Goal: Task Accomplishment & Management: Use online tool/utility

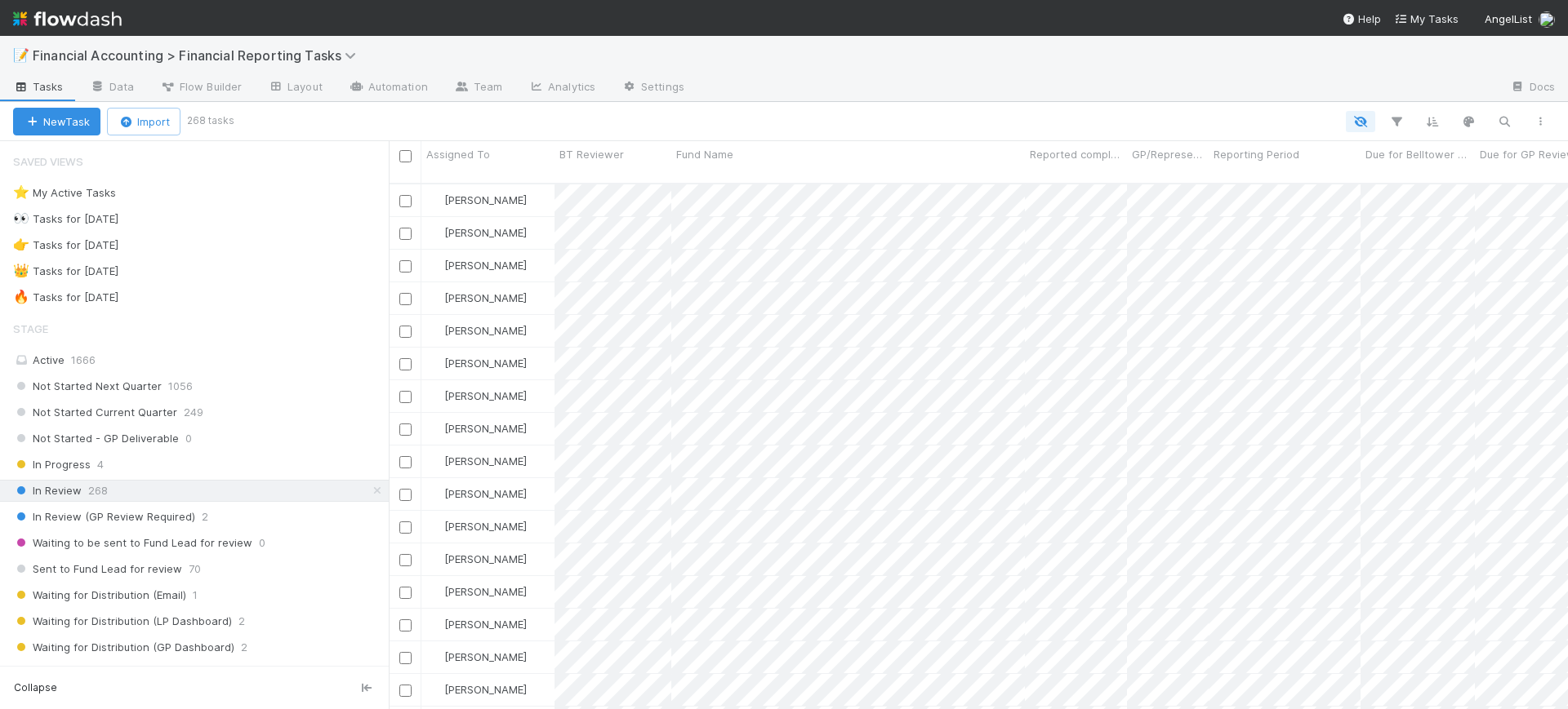
scroll to position [524, 1164]
click at [1401, 121] on icon "button" at bounding box center [1396, 121] width 16 height 15
click at [1233, 178] on button "Add Filter" at bounding box center [1145, 171] width 490 height 24
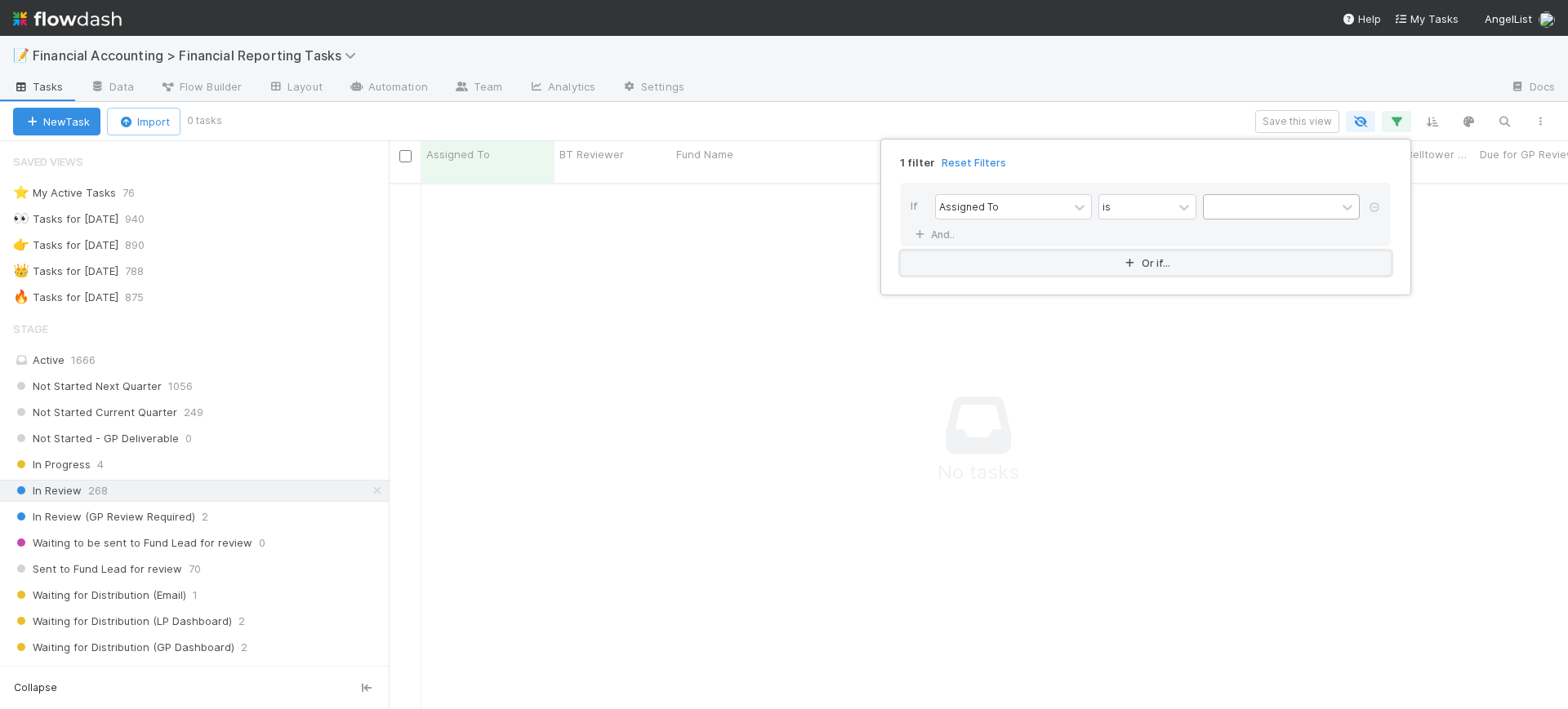
scroll to position [508, 1148]
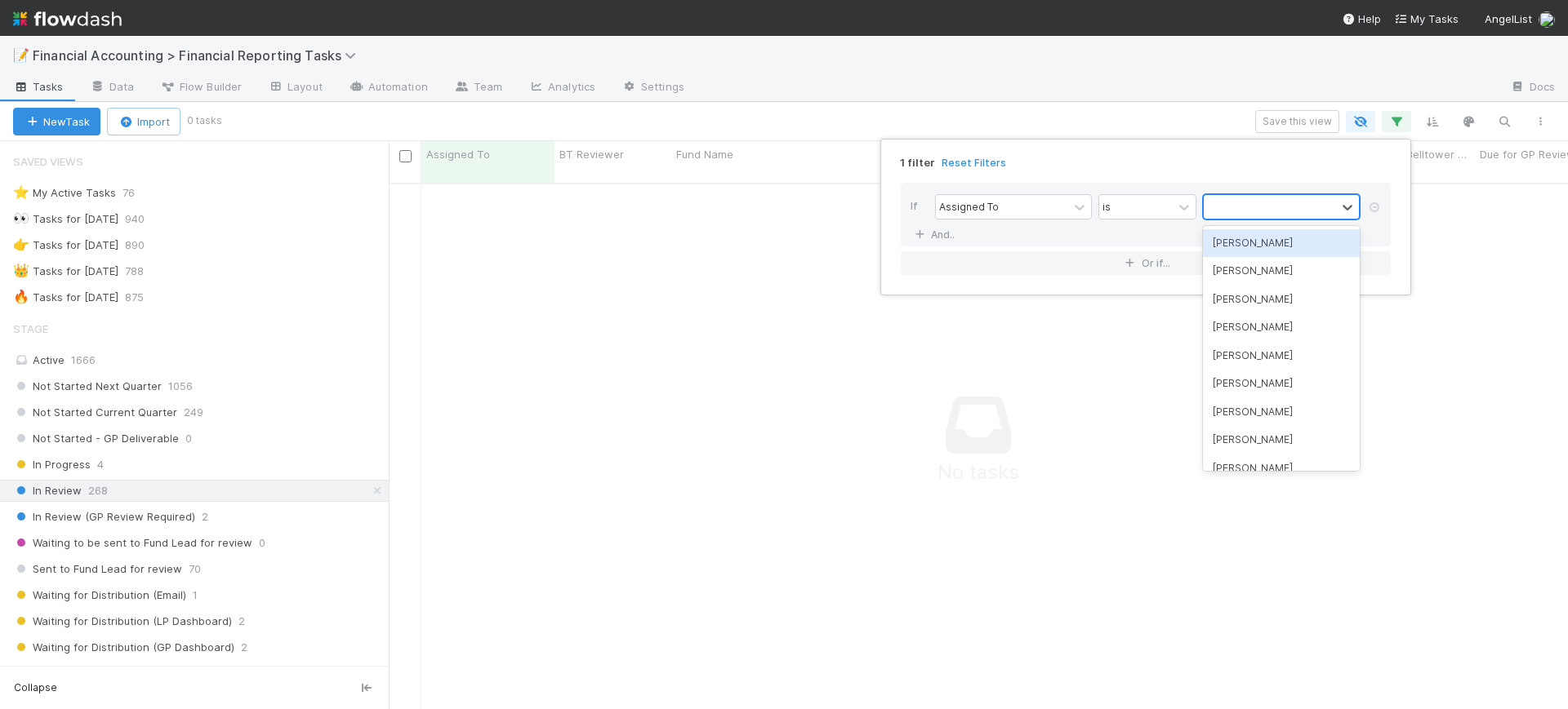
click at [1220, 206] on div at bounding box center [1270, 207] width 133 height 24
click at [1223, 240] on div "[PERSON_NAME]" at bounding box center [1281, 242] width 157 height 27
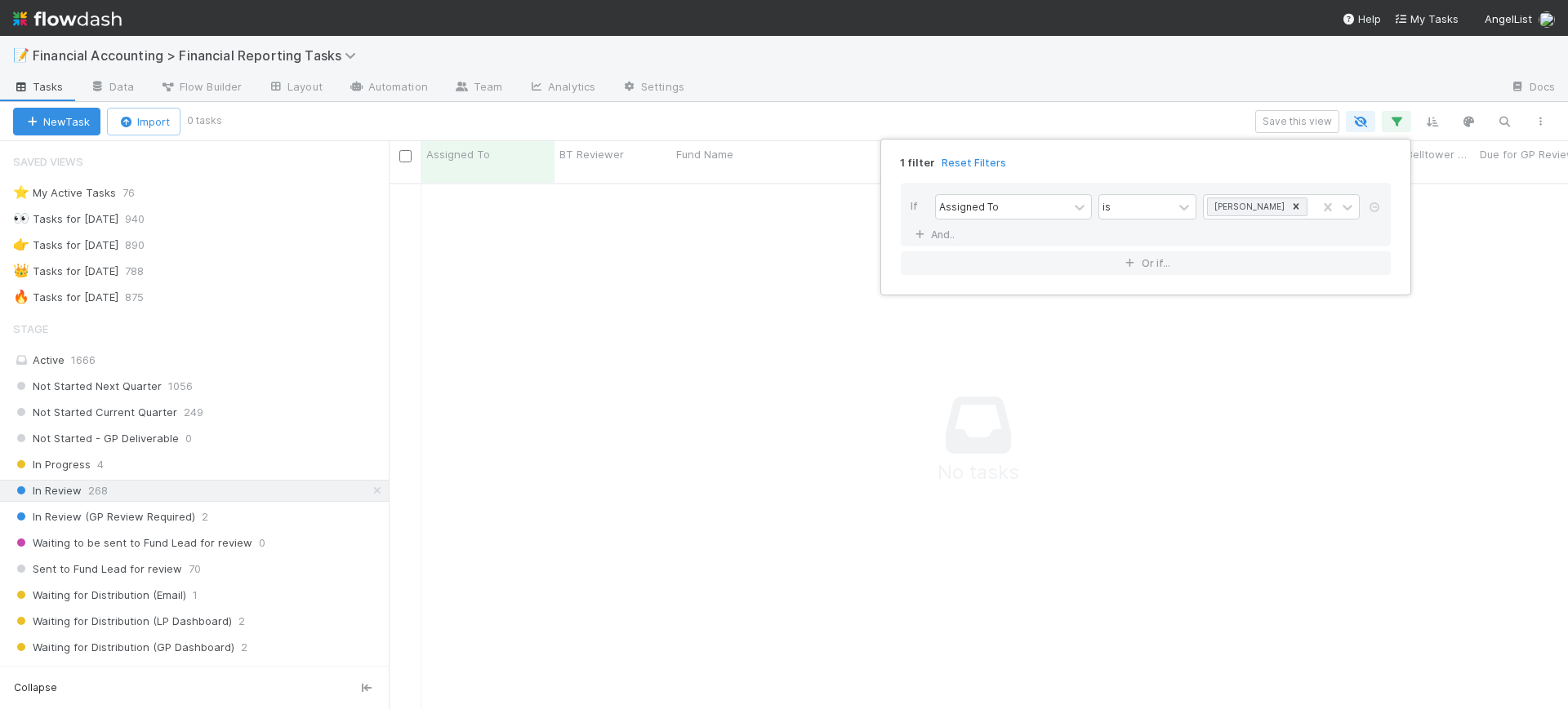
click at [380, 340] on div "1 filter Reset Filters If Assigned To is [PERSON_NAME] And.. Or if..." at bounding box center [784, 354] width 1568 height 709
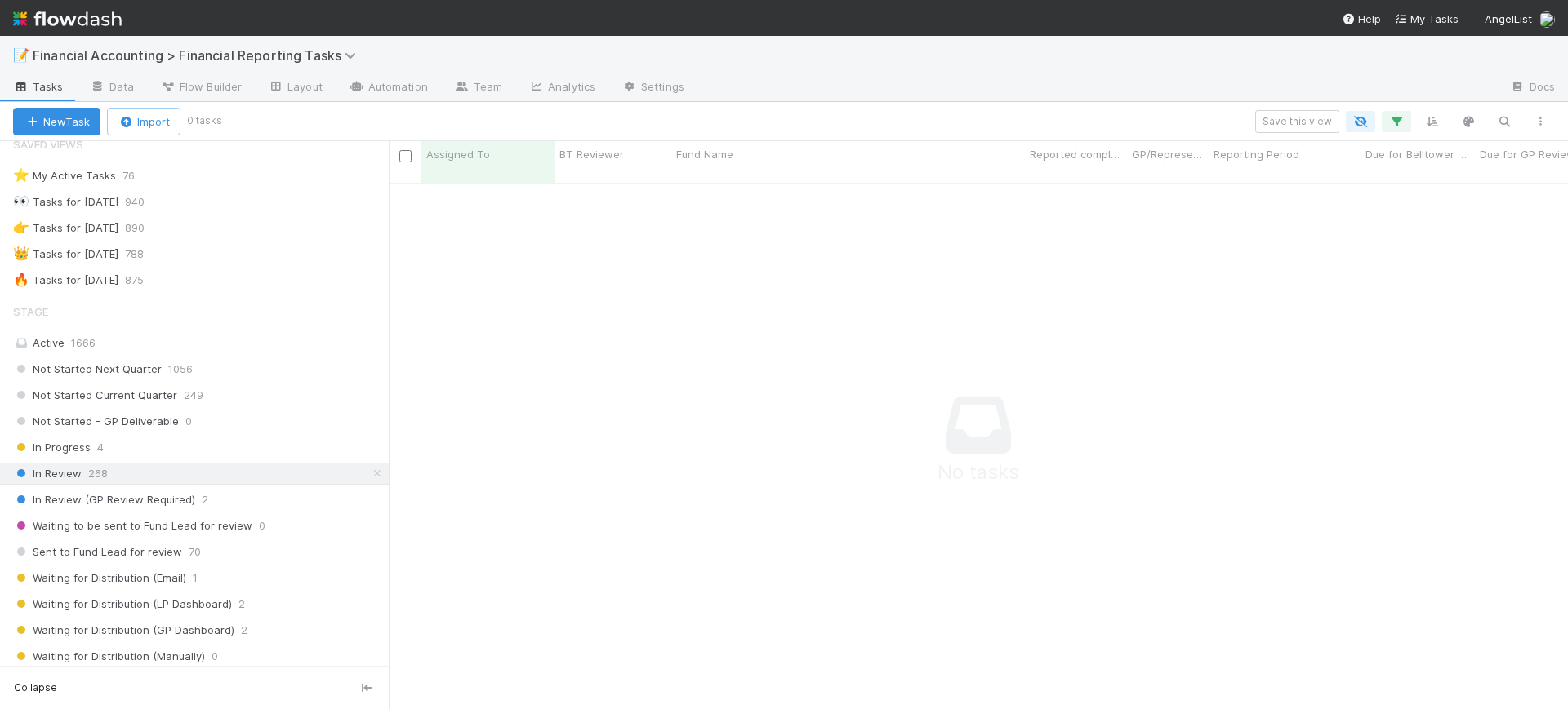
scroll to position [19, 0]
click at [1393, 124] on icon "button" at bounding box center [1396, 121] width 16 height 15
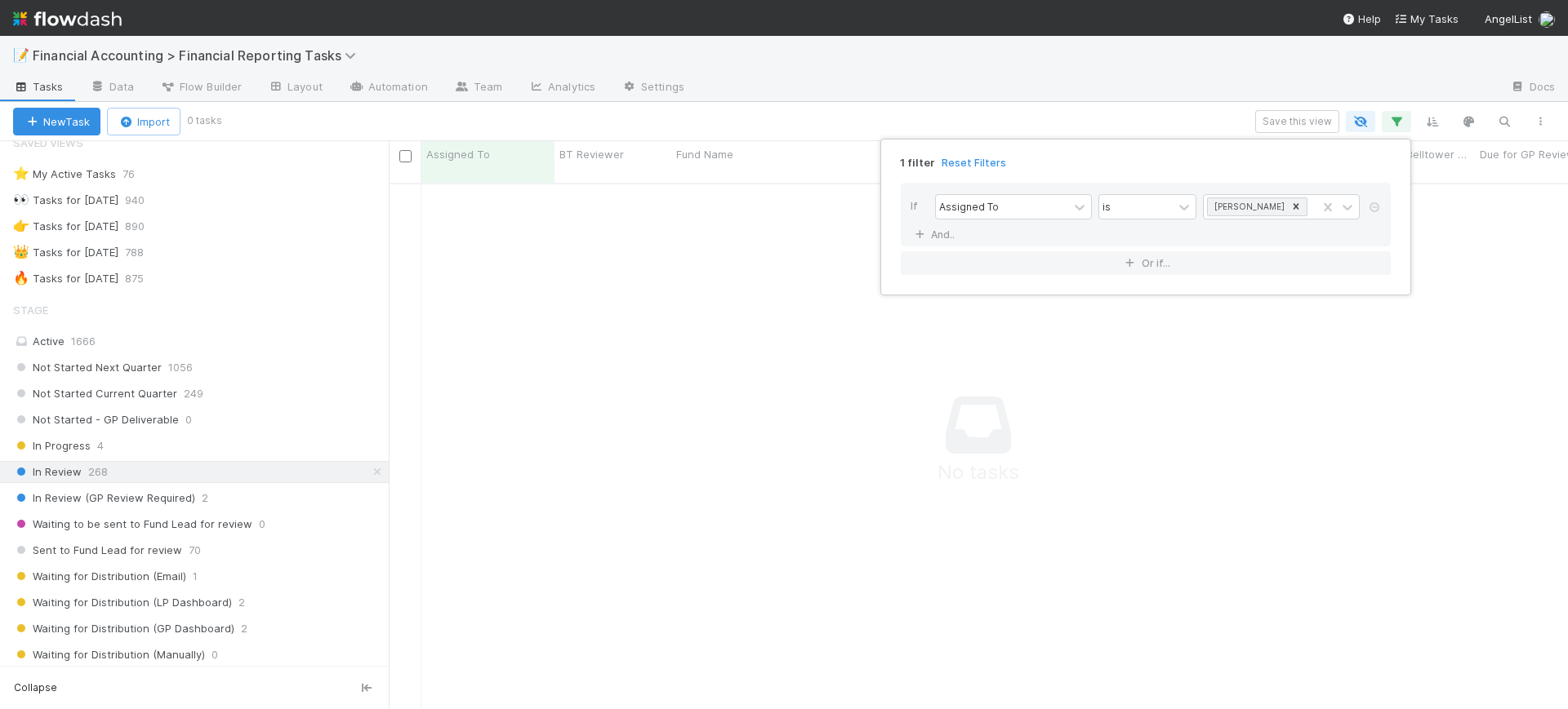
click at [145, 391] on div "1 filter Reset Filters If Assigned To is [PERSON_NAME] And.. Or if..." at bounding box center [784, 354] width 1568 height 709
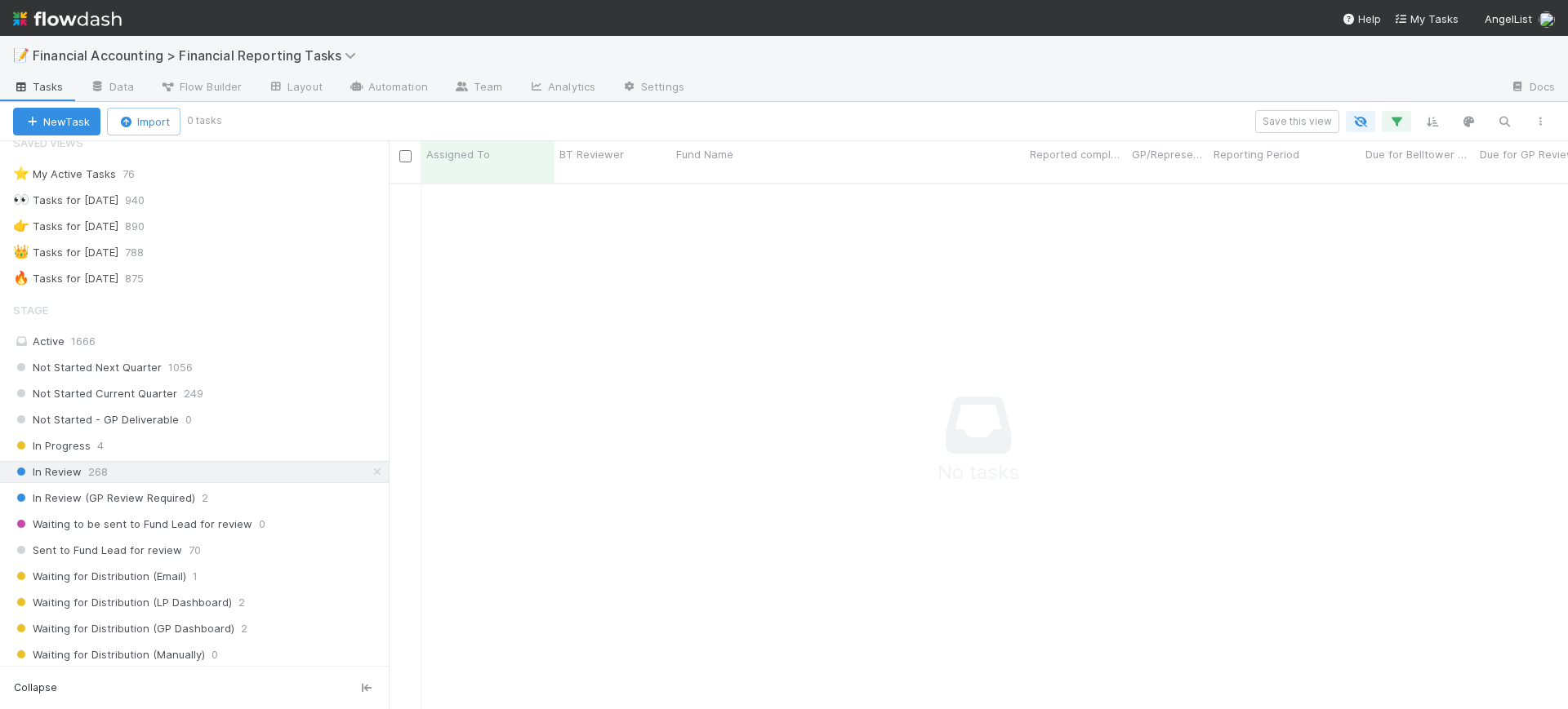
click at [145, 391] on span "Not Started Current Quarter" at bounding box center [96, 393] width 164 height 20
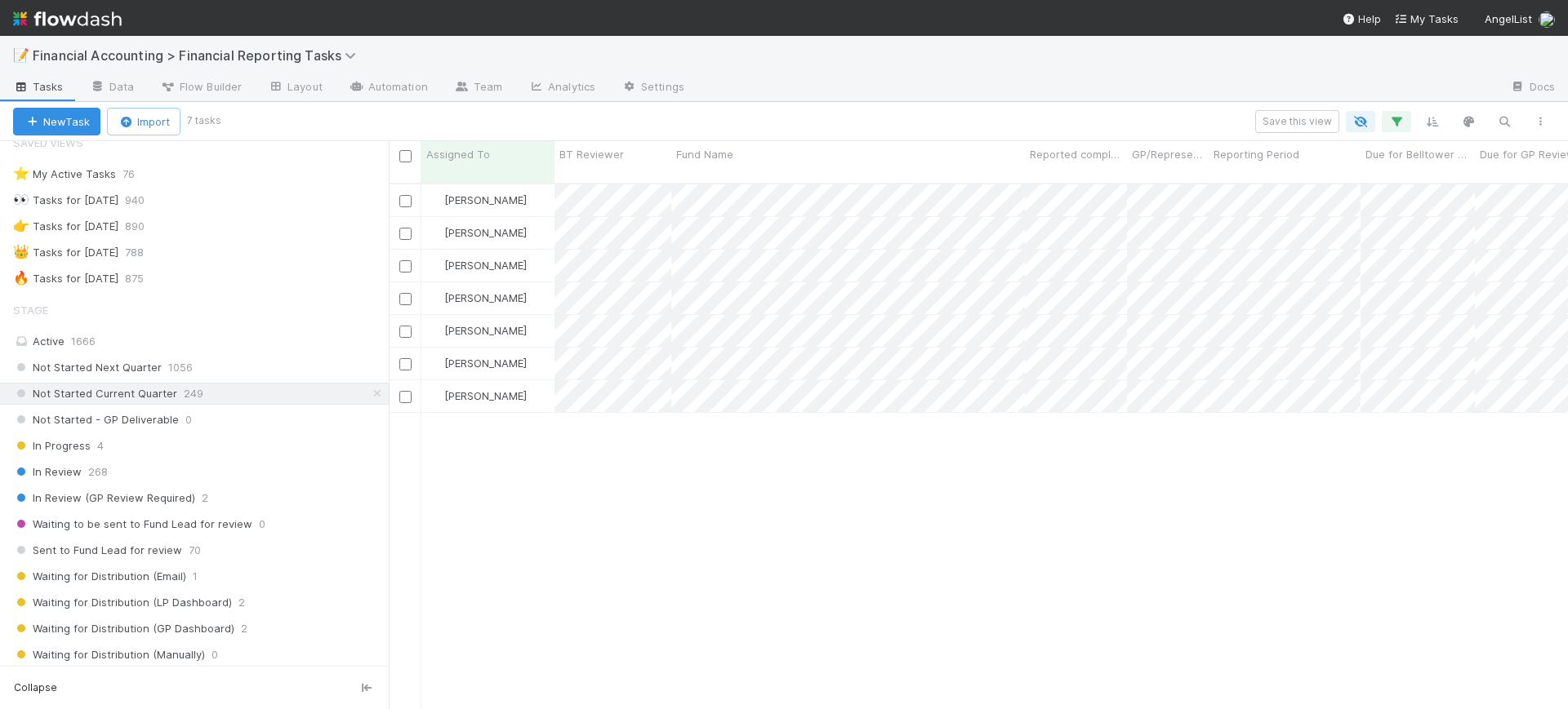
scroll to position [524, 1164]
click at [148, 411] on span "Not Started - GP Deliverable" at bounding box center [96, 419] width 165 height 20
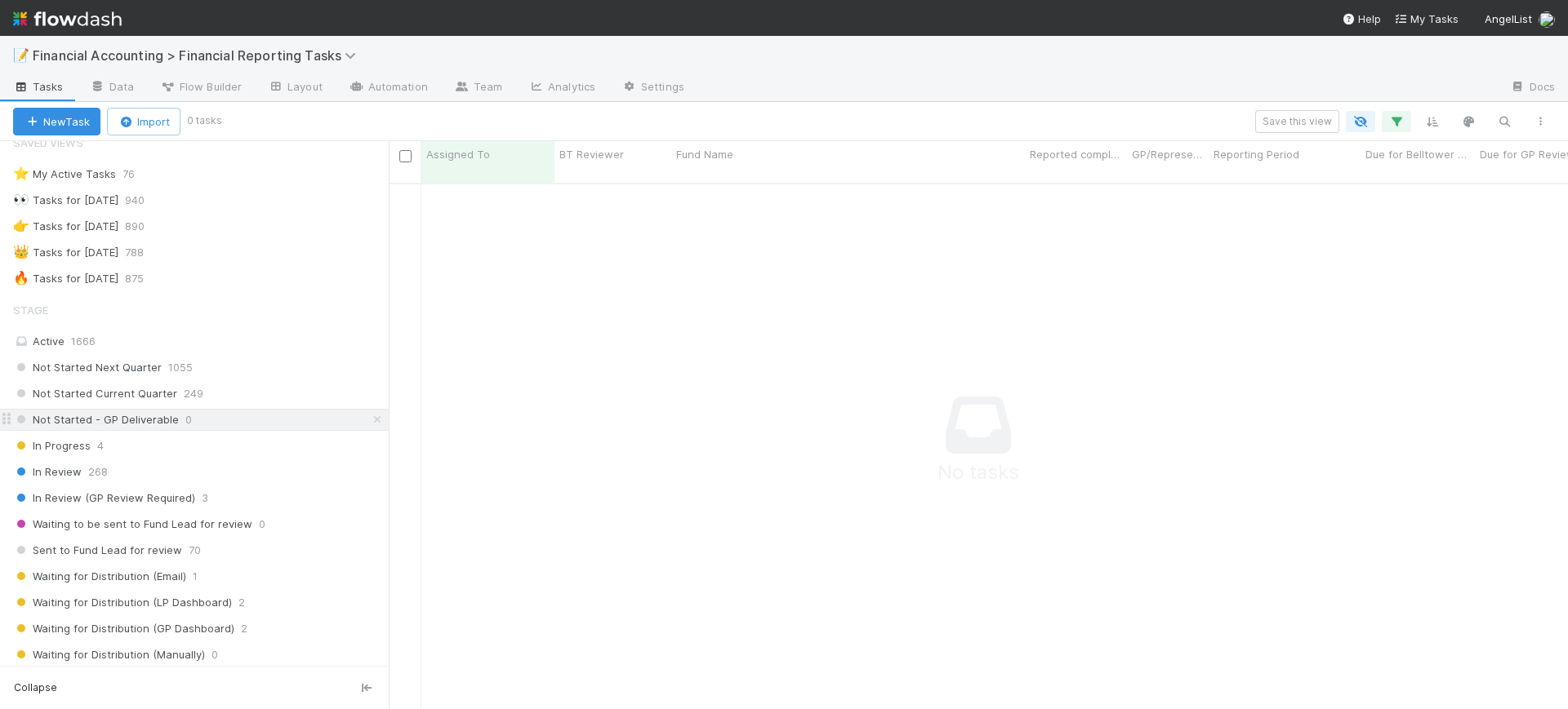
scroll to position [508, 1148]
click at [122, 444] on div "In Progress 4" at bounding box center [201, 446] width 376 height 20
click at [126, 466] on div "In Review 268" at bounding box center [201, 472] width 376 height 20
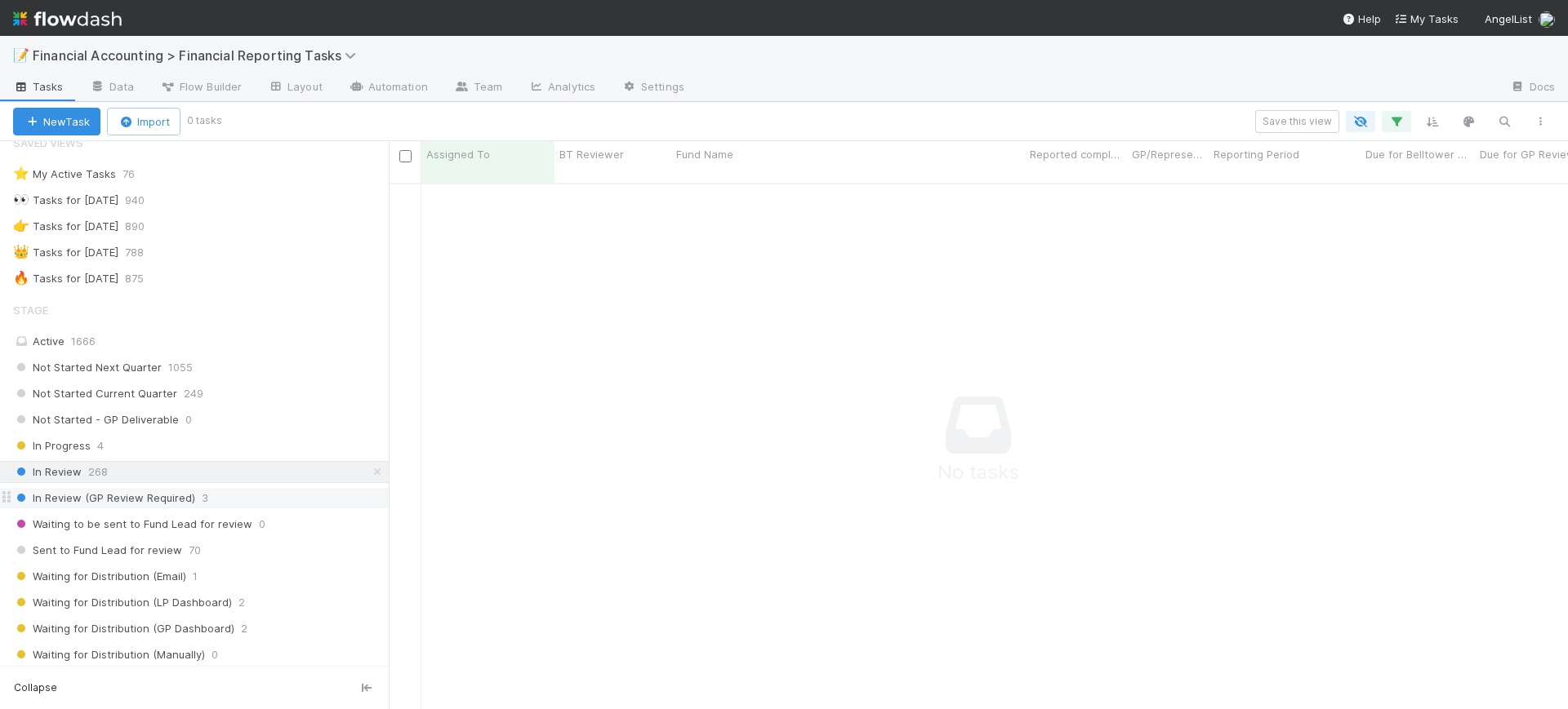
click at [135, 495] on span "In Review (GP Review Required)" at bounding box center [104, 498] width 182 height 20
click at [139, 515] on span "Waiting to be sent to Fund Lead for review" at bounding box center [133, 524] width 240 height 20
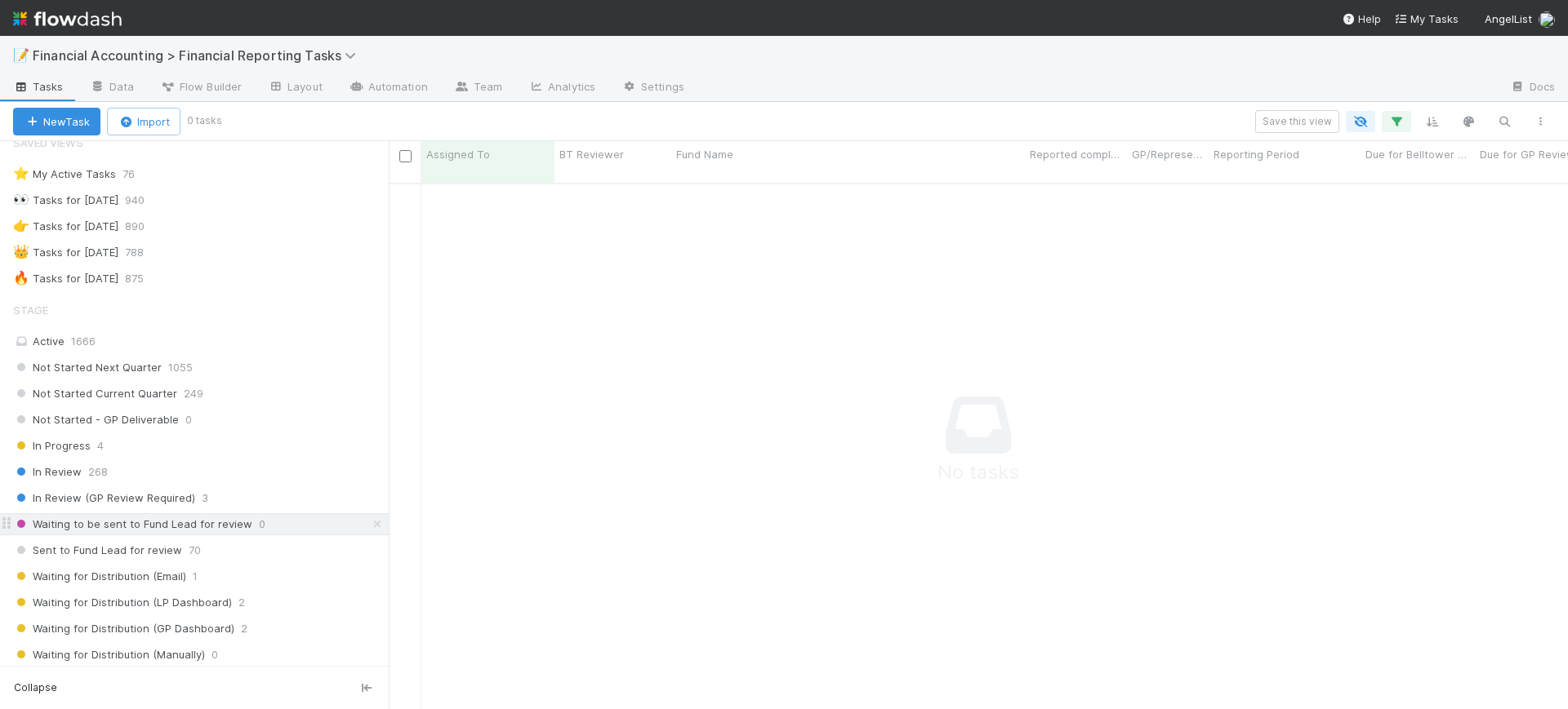
scroll to position [508, 1148]
click at [140, 540] on span "Sent to Fund Lead for review" at bounding box center [97, 550] width 169 height 20
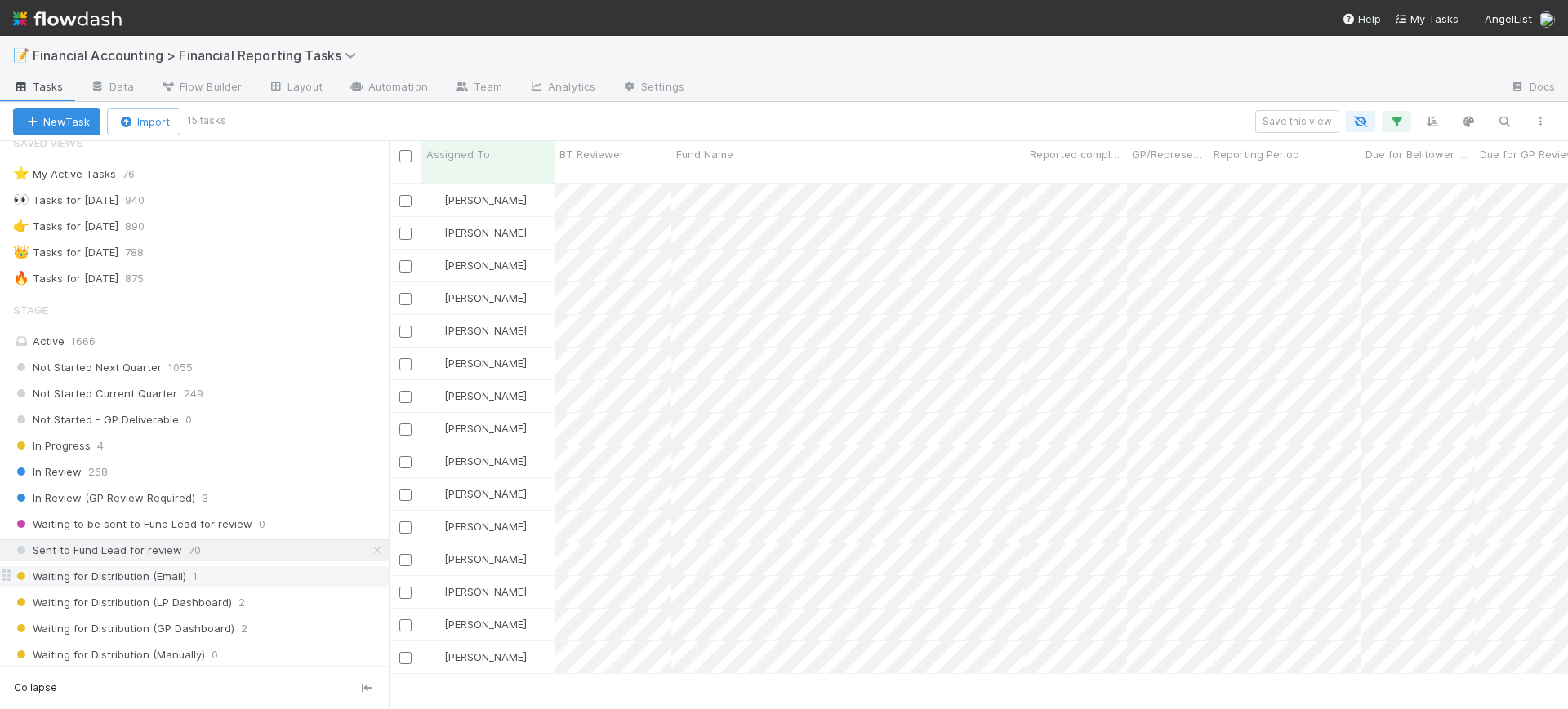
scroll to position [524, 1164]
click at [145, 573] on span "Waiting for Distribution (Email)" at bounding box center [100, 576] width 173 height 20
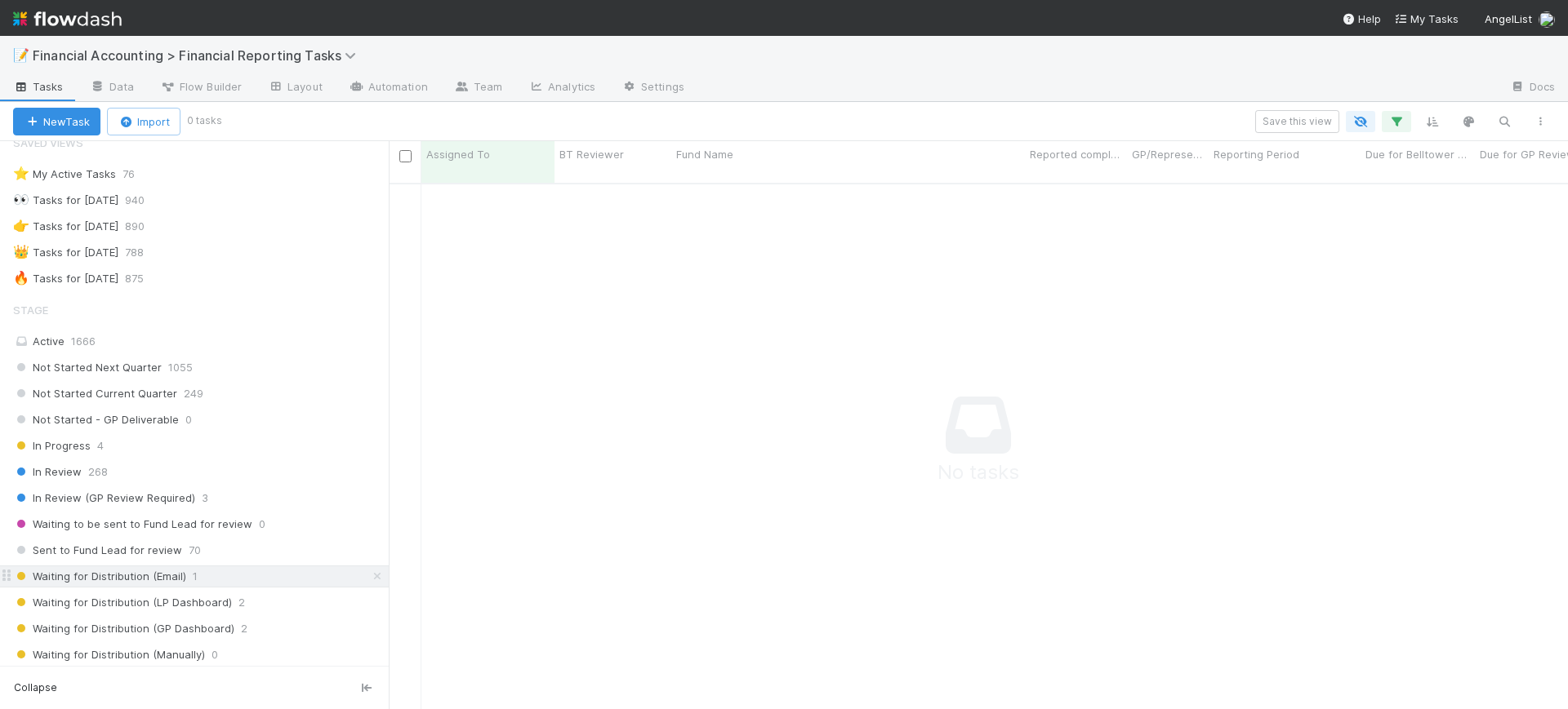
scroll to position [508, 1148]
click at [140, 415] on span "Not Started - GP Deliverable" at bounding box center [96, 419] width 165 height 20
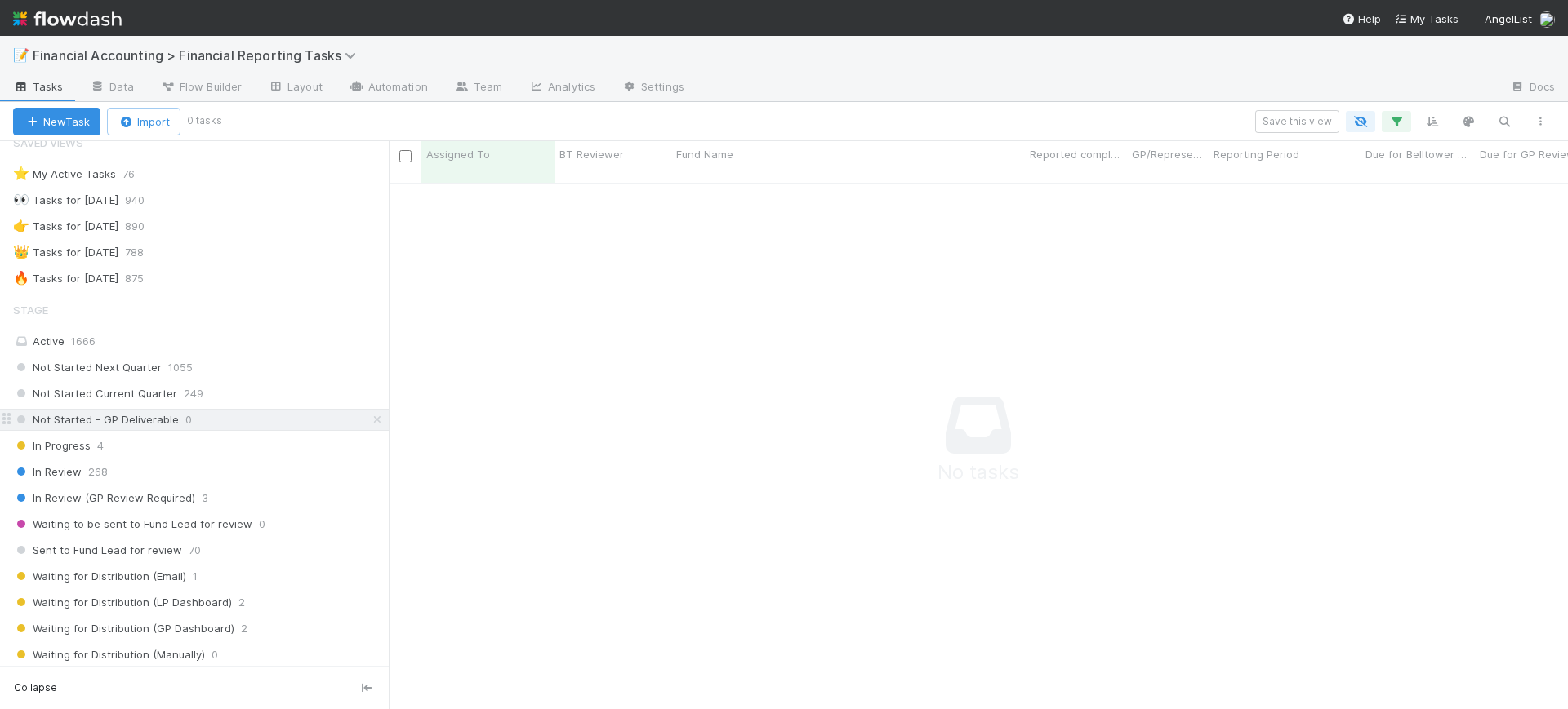
scroll to position [508, 1148]
click at [184, 394] on span "248" at bounding box center [194, 393] width 19 height 20
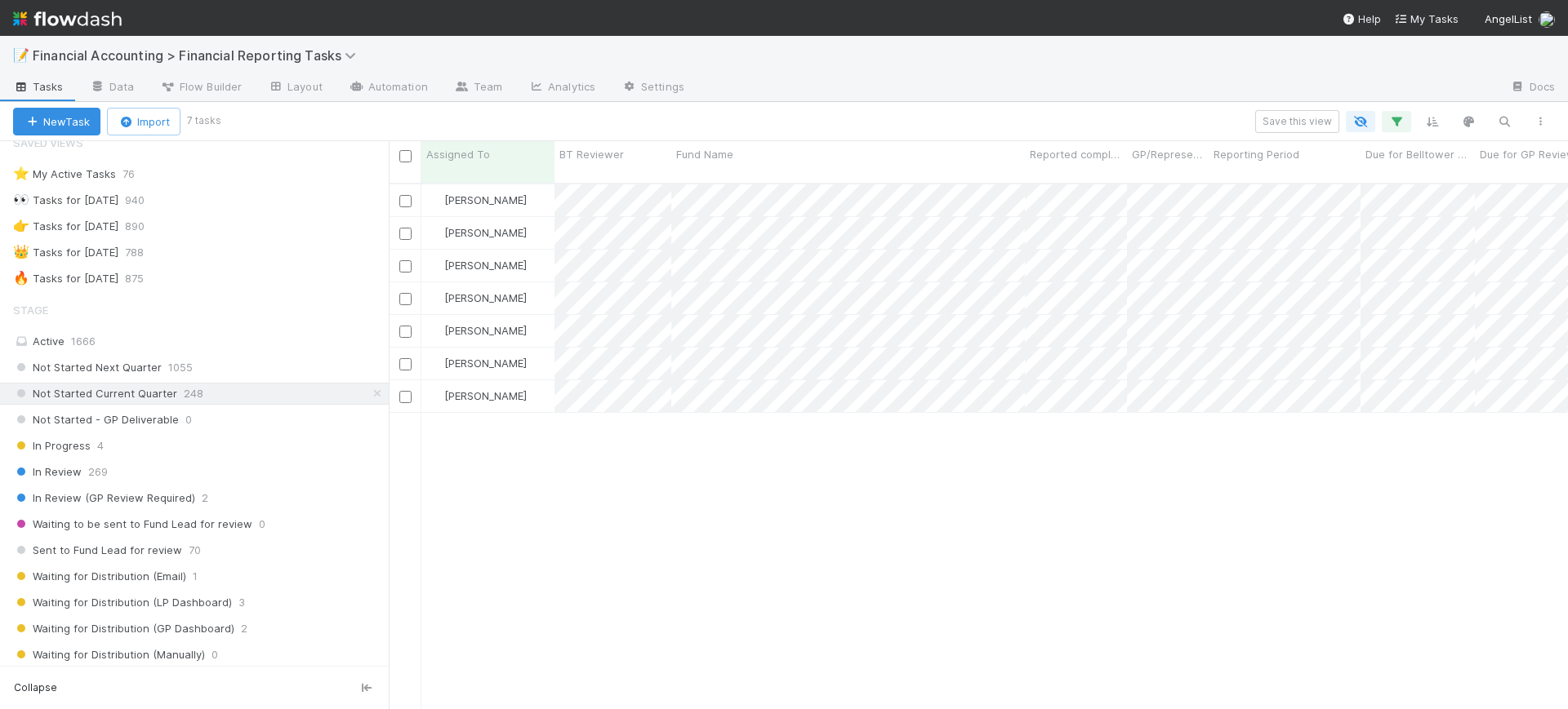
scroll to position [524, 1164]
click at [1397, 114] on icon "button" at bounding box center [1396, 121] width 16 height 15
click at [1044, 217] on div "Assigned To" at bounding box center [1002, 207] width 133 height 24
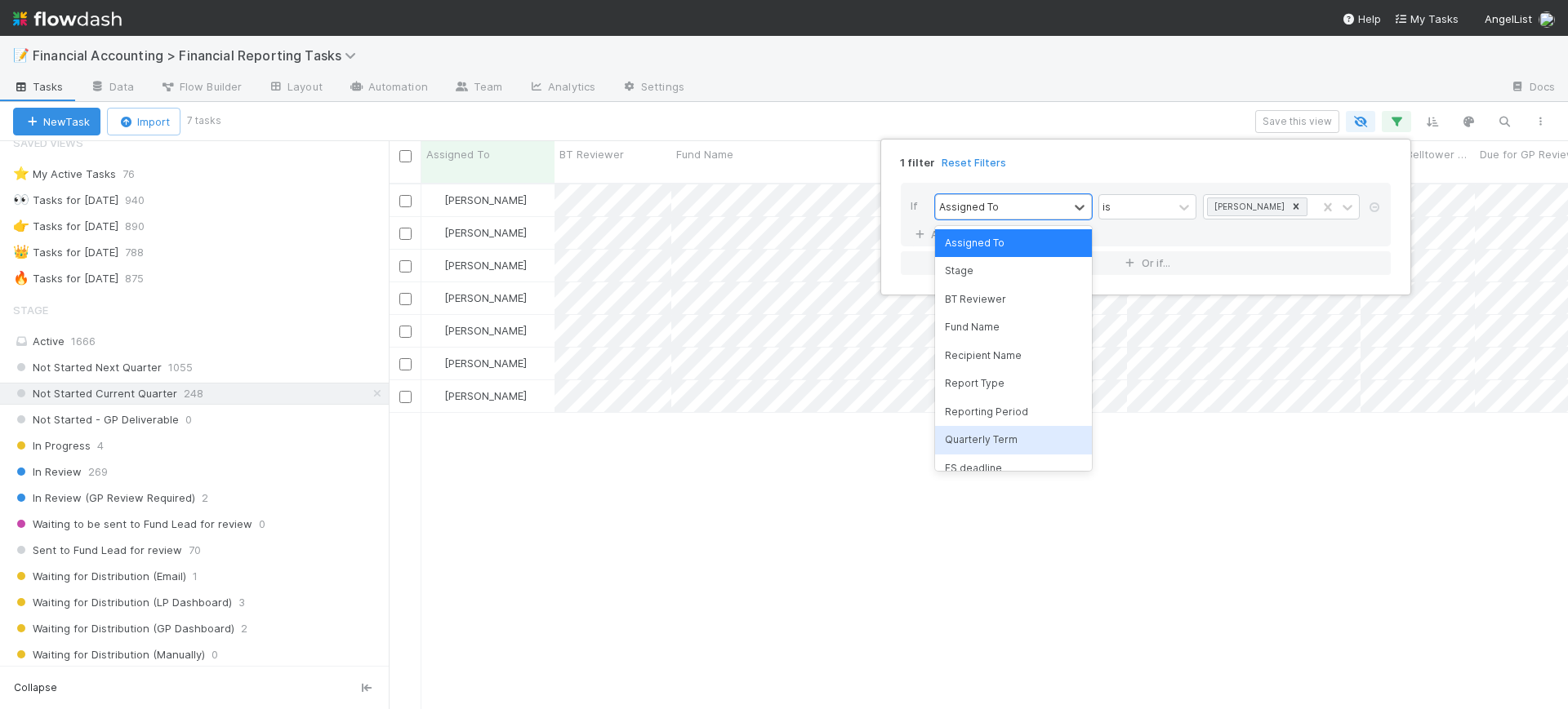
drag, startPoint x: 1041, startPoint y: 401, endPoint x: 1041, endPoint y: 431, distance: 30.0
click at [1041, 431] on div "Assigned To Stage BT Reviewer Fund Name Recipient Name Report Type Reporting Pe…" at bounding box center [1013, 348] width 157 height 245
click at [1041, 431] on div "Quarterly Term" at bounding box center [1013, 439] width 157 height 27
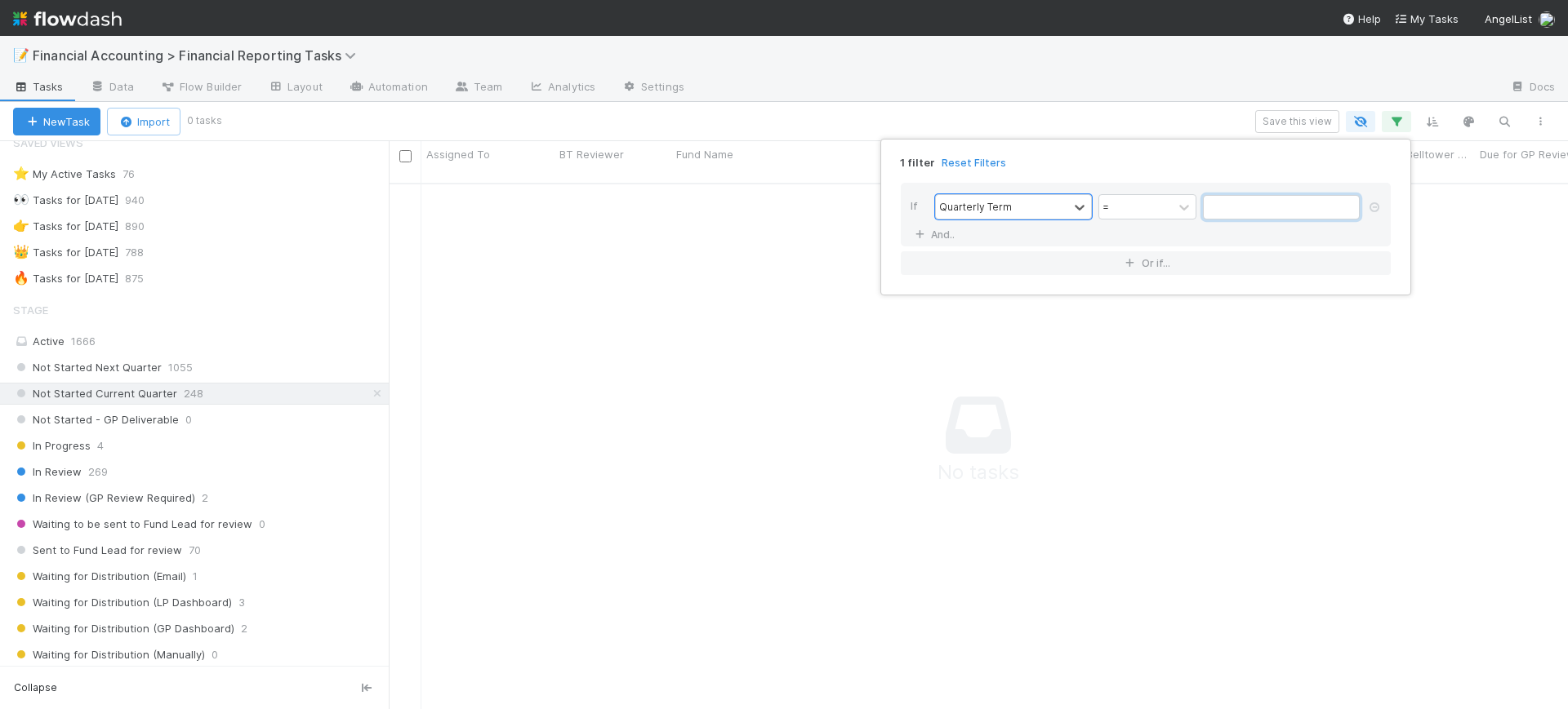
scroll to position [508, 1148]
click at [1230, 202] on input "text" at bounding box center [1281, 208] width 157 height 25
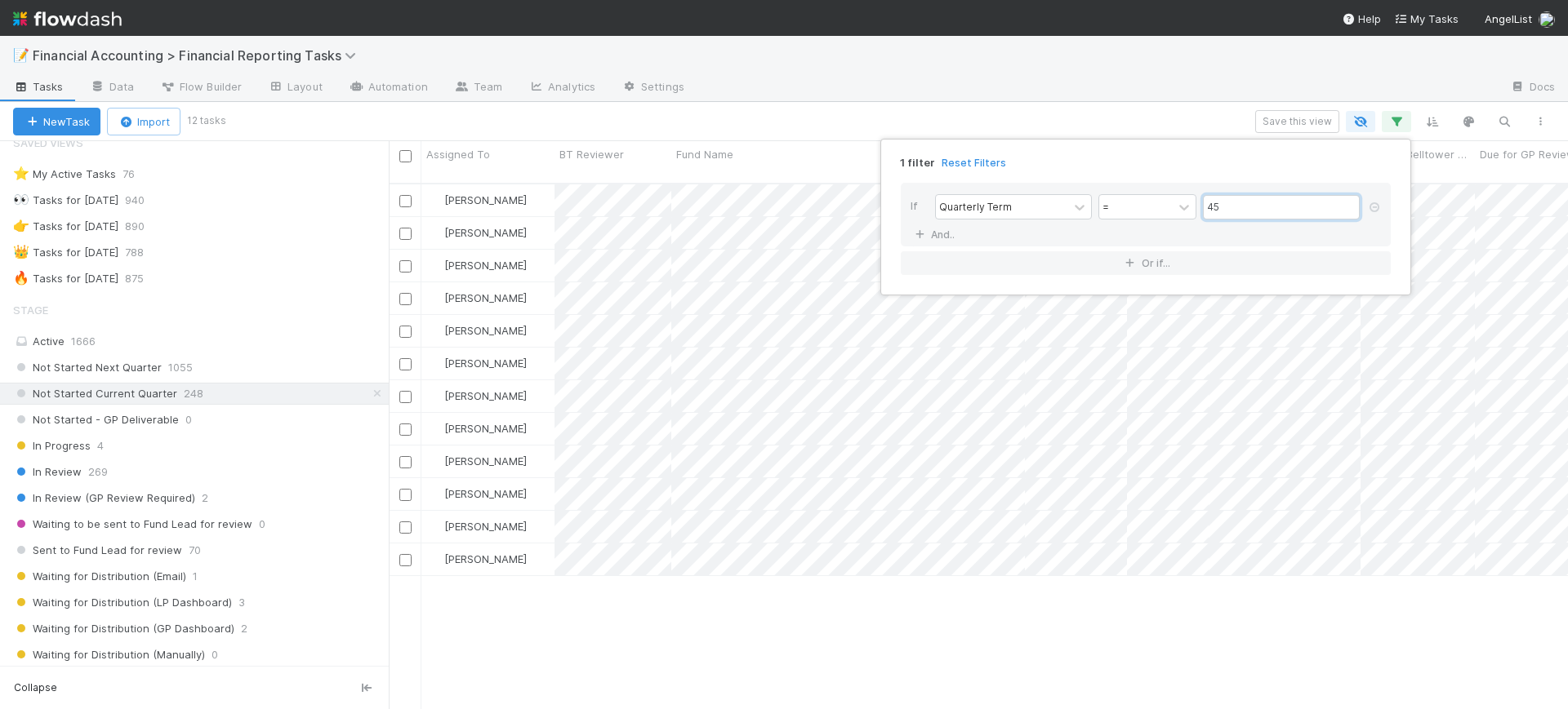
scroll to position [524, 1164]
type input "45"
click at [1002, 649] on div "1 filter Reset Filters If Quarterly Term = 45 And.. Or if..." at bounding box center [784, 354] width 1568 height 709
click at [186, 466] on div "In Review 269" at bounding box center [201, 472] width 376 height 20
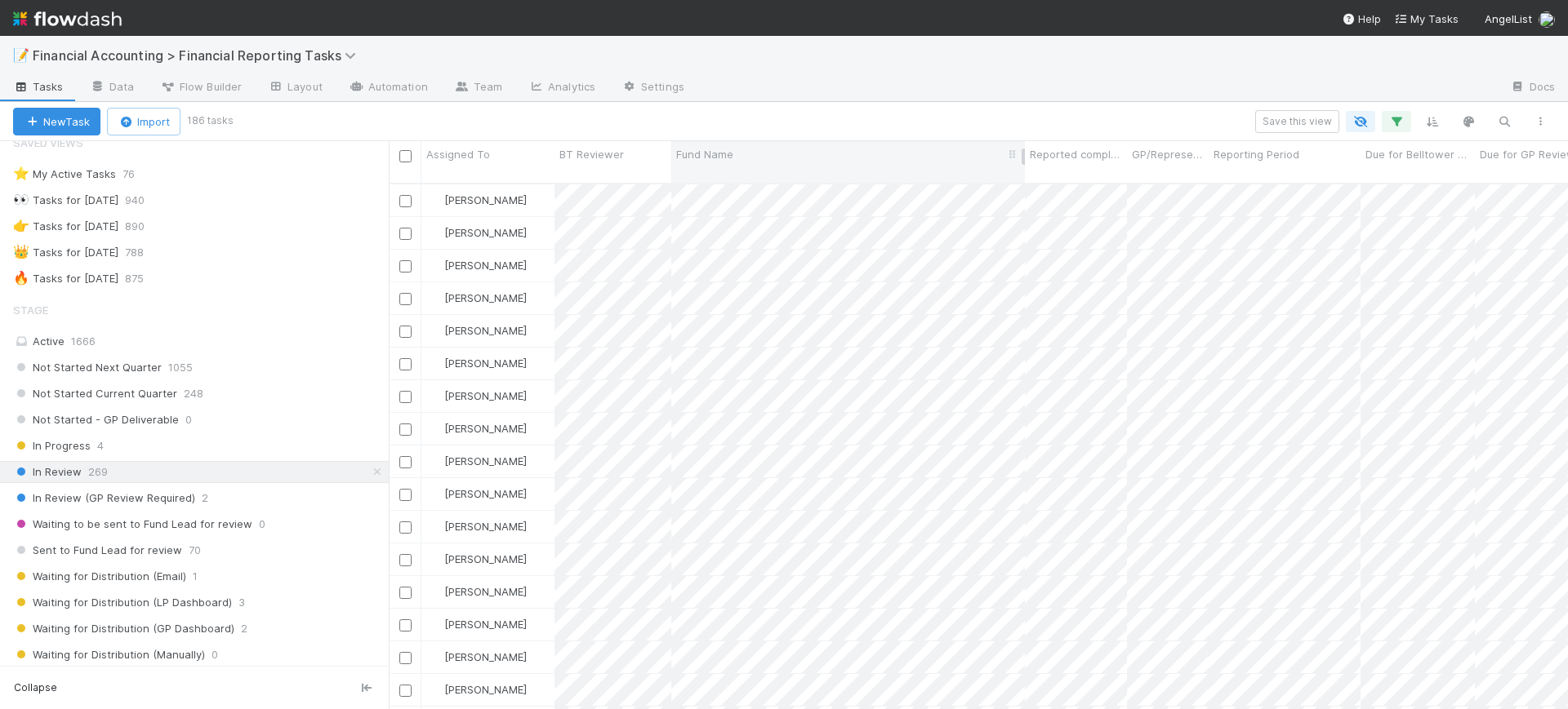
click at [821, 156] on div "Fund Name" at bounding box center [848, 154] width 345 height 16
click at [771, 177] on div "Sort A → Z" at bounding box center [769, 186] width 186 height 25
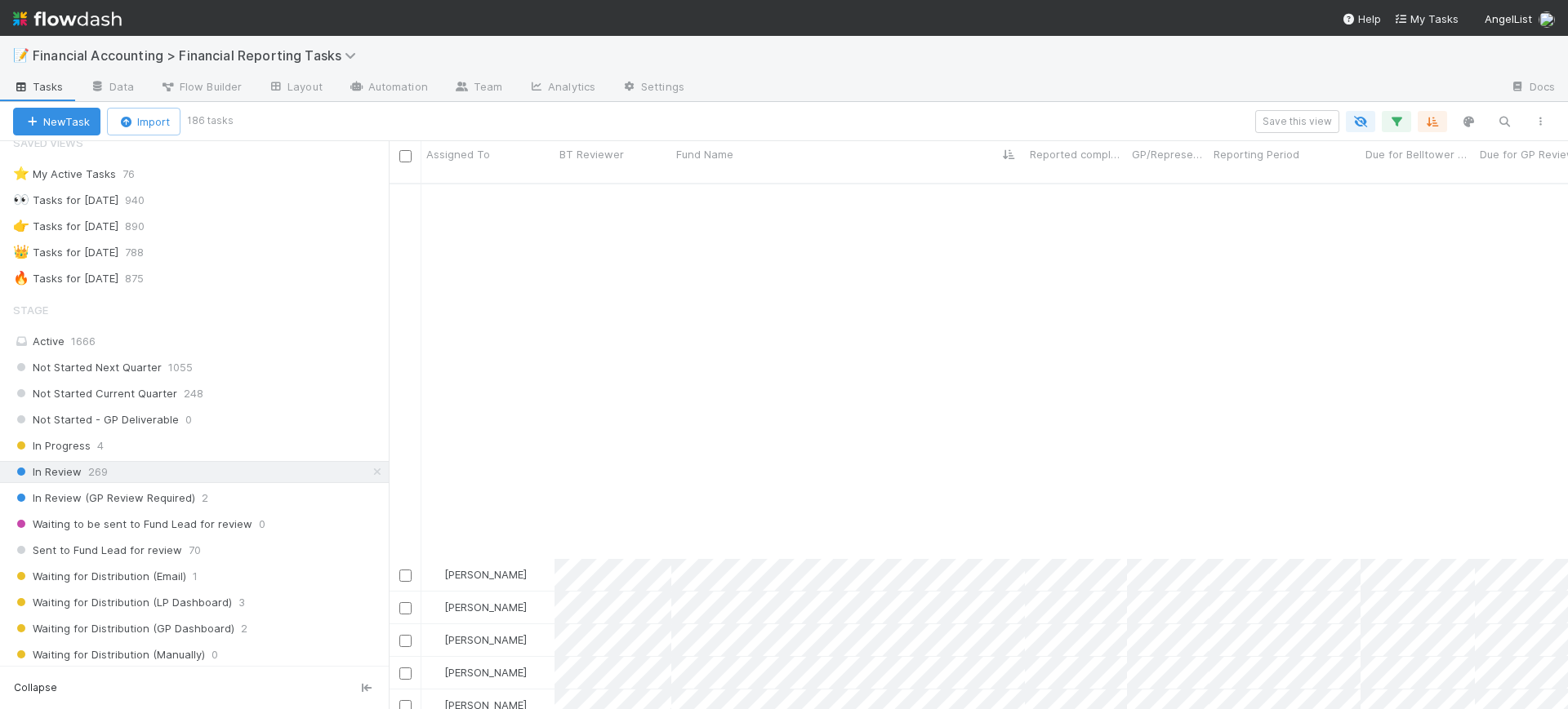
scroll to position [3237, 0]
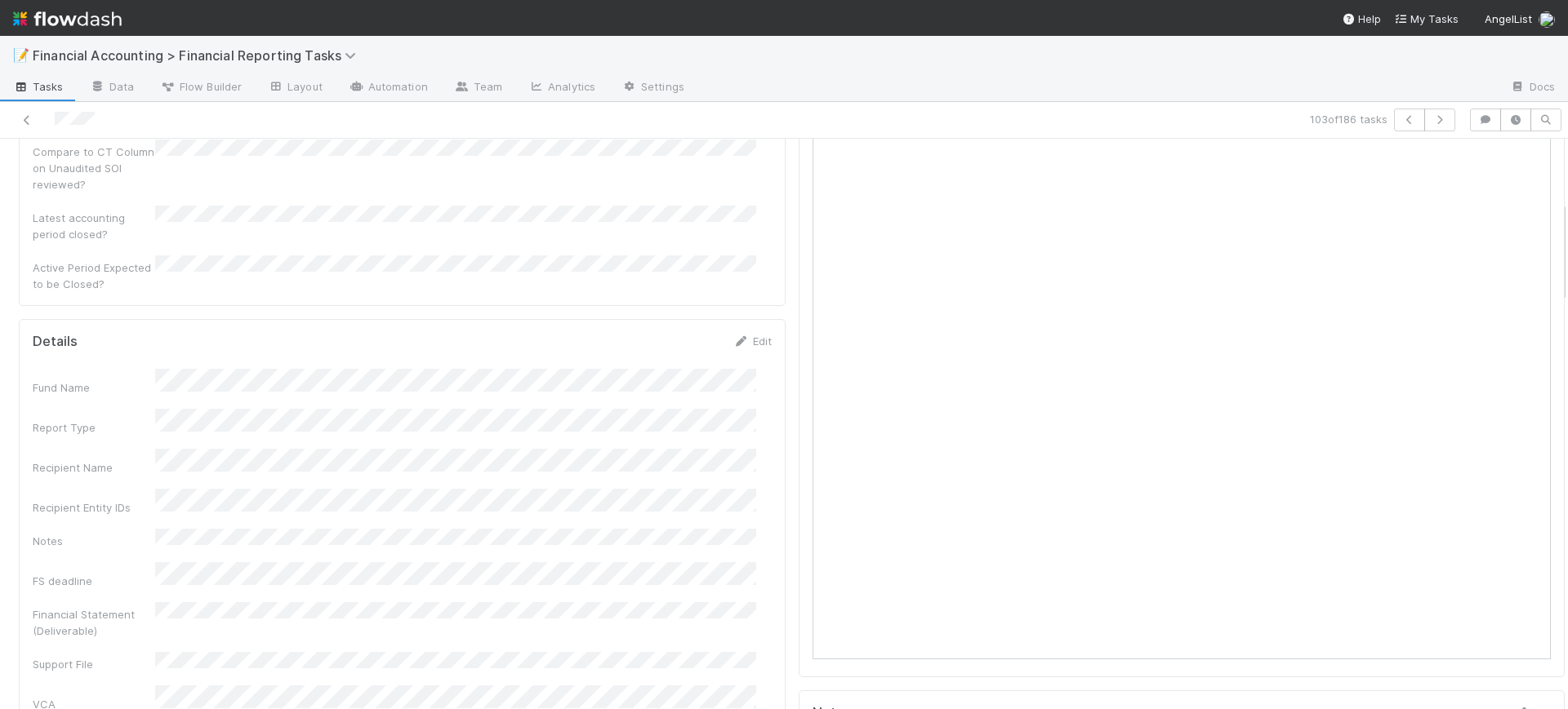
scroll to position [367, 0]
